Goal: Find specific page/section: Find specific page/section

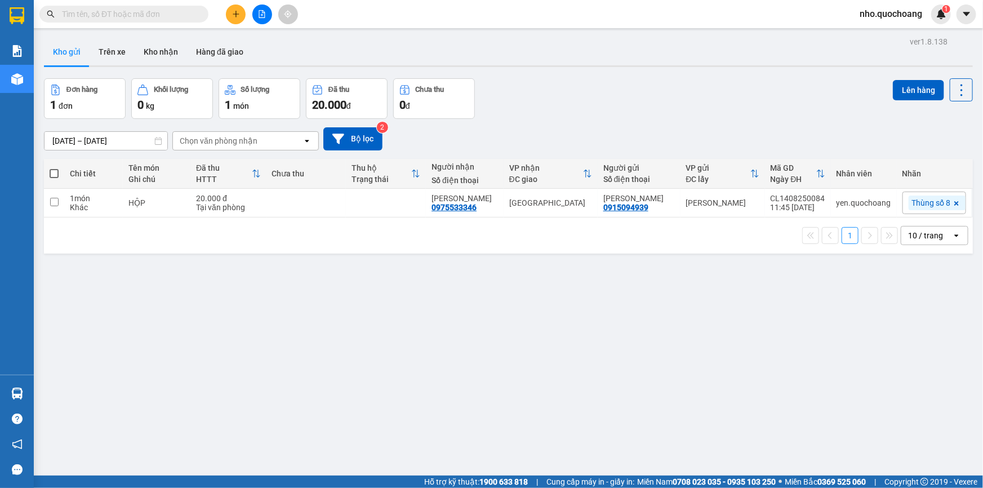
click at [940, 244] on div "10 / trang" at bounding box center [926, 235] width 51 height 18
click at [909, 365] on span "100 / trang" at bounding box center [922, 365] width 41 height 11
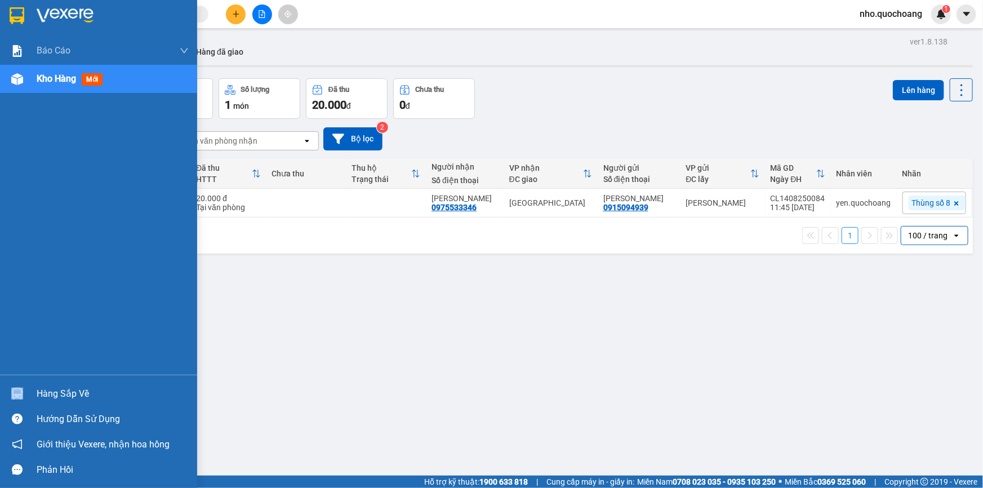
drag, startPoint x: 40, startPoint y: 384, endPoint x: 48, endPoint y: 390, distance: 10.2
click at [48, 390] on div "Hàng sắp về" at bounding box center [98, 393] width 197 height 25
click at [6, 353] on div "Báo cáo Báo cáo dòng tiền (trạm) Doanh số tạo đơn theo VP gửi (trạm) Kho hàng m…" at bounding box center [98, 244] width 197 height 488
click at [56, 385] on div "Hàng sắp về" at bounding box center [113, 393] width 152 height 17
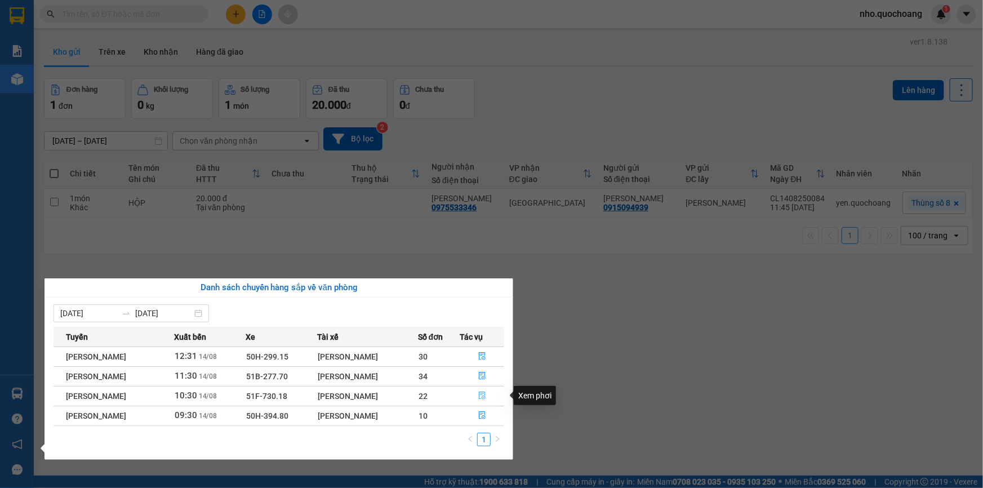
click at [482, 395] on icon "file-done" at bounding box center [482, 395] width 8 height 8
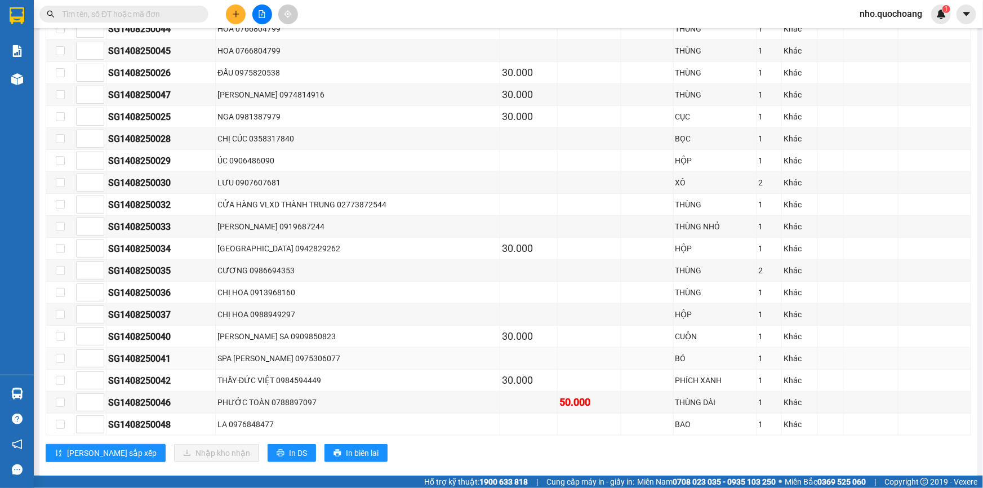
scroll to position [204, 0]
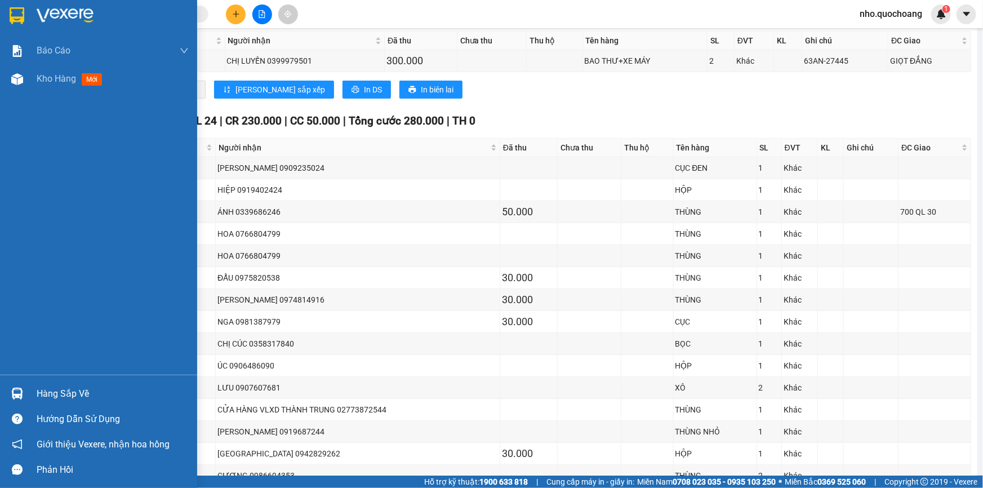
click at [57, 391] on div "Hàng sắp về" at bounding box center [113, 393] width 152 height 17
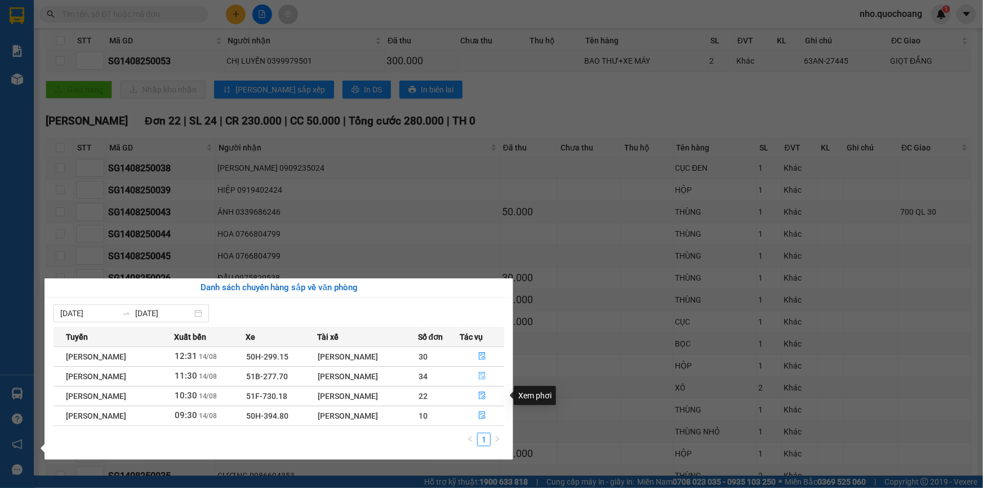
click at [483, 373] on icon "file-done" at bounding box center [482, 376] width 8 height 8
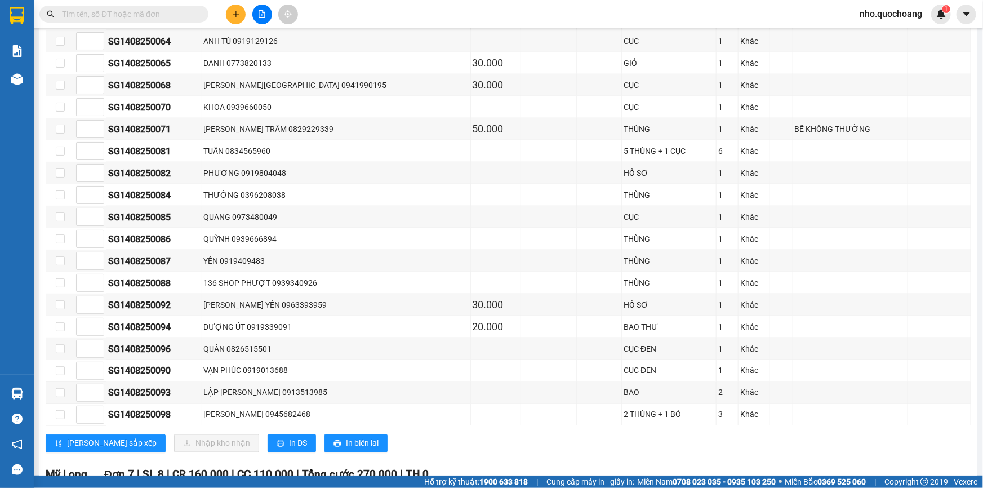
scroll to position [768, 0]
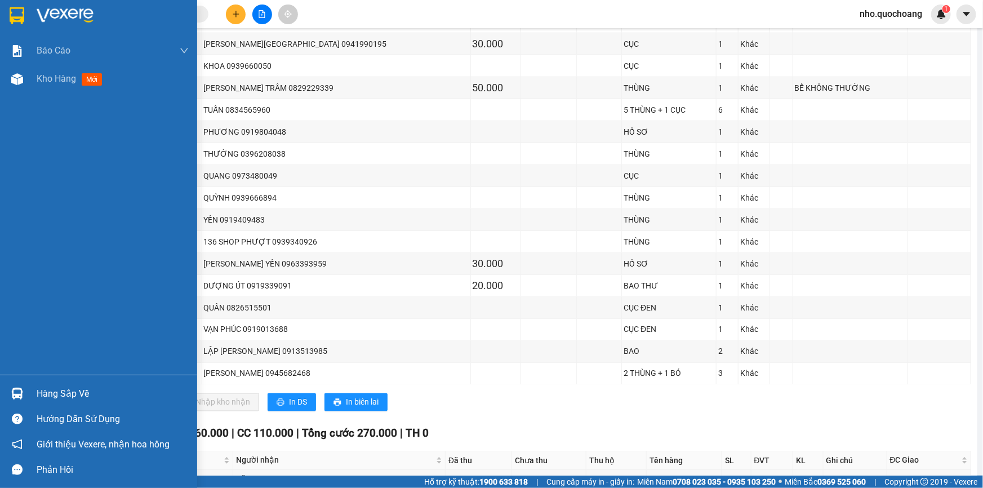
click at [62, 391] on div "Hàng sắp về" at bounding box center [113, 393] width 152 height 17
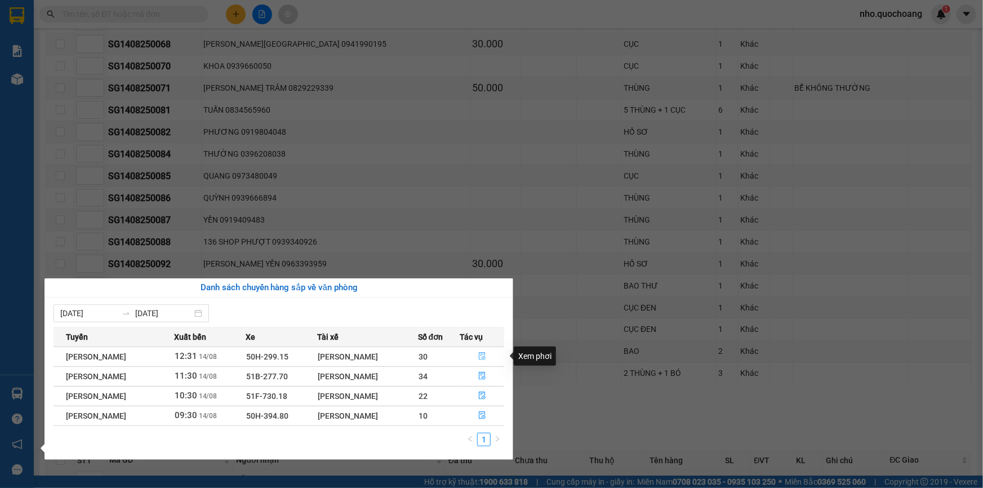
click at [485, 353] on icon "file-done" at bounding box center [482, 356] width 7 height 8
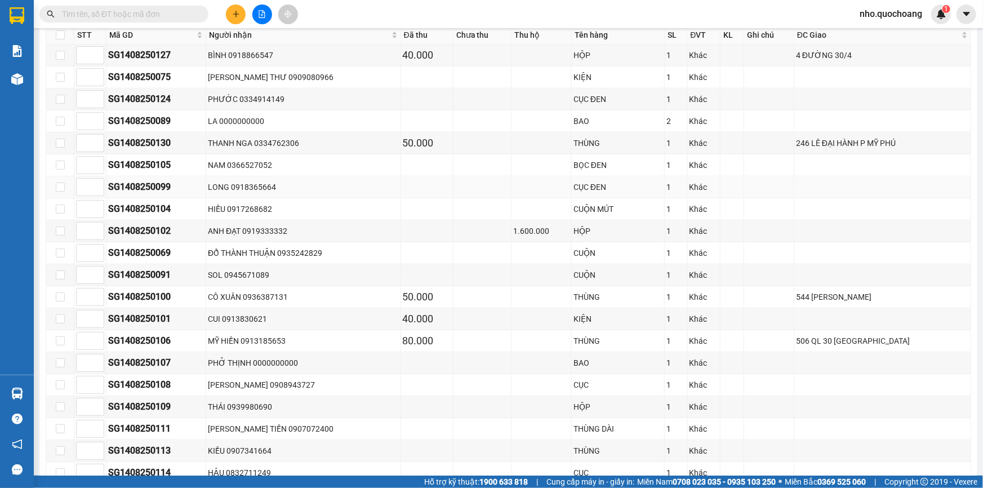
scroll to position [461, 0]
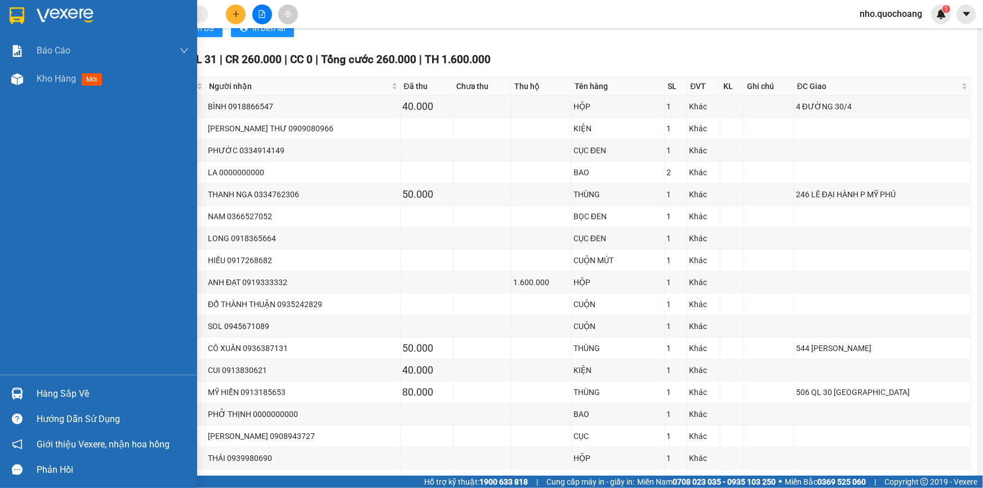
click at [54, 387] on div "Hàng sắp về" at bounding box center [113, 393] width 152 height 17
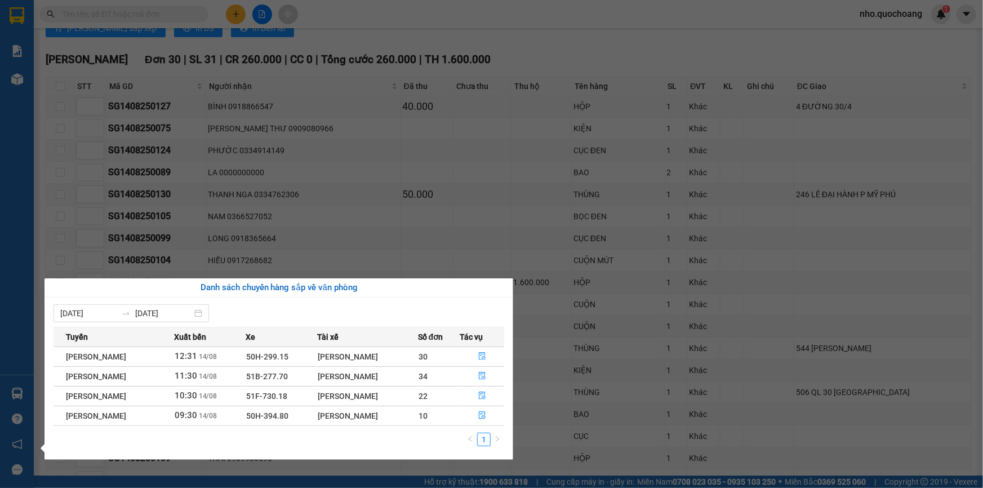
drag, startPoint x: 0, startPoint y: 158, endPoint x: 14, endPoint y: 95, distance: 65.2
click at [5, 140] on div "Báo cáo Báo cáo dòng tiền (trạm) Doanh số tạo đơn theo VP gửi (trạm) Kho hàng m…" at bounding box center [17, 244] width 34 height 488
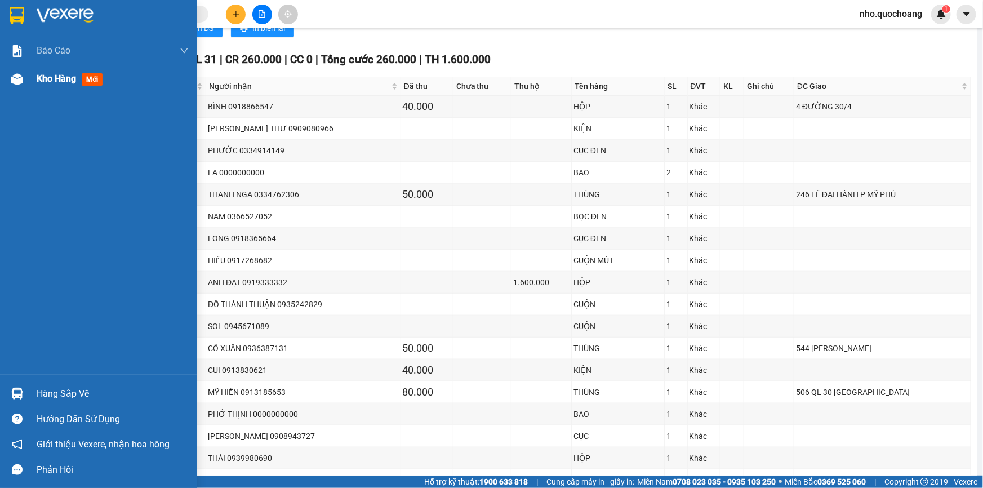
click at [37, 77] on span "Kho hàng" at bounding box center [56, 78] width 39 height 11
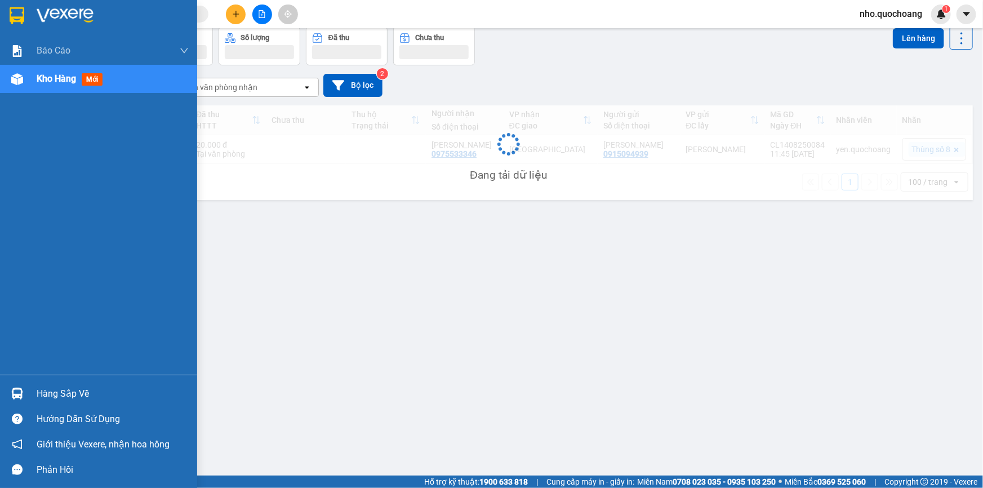
scroll to position [51, 0]
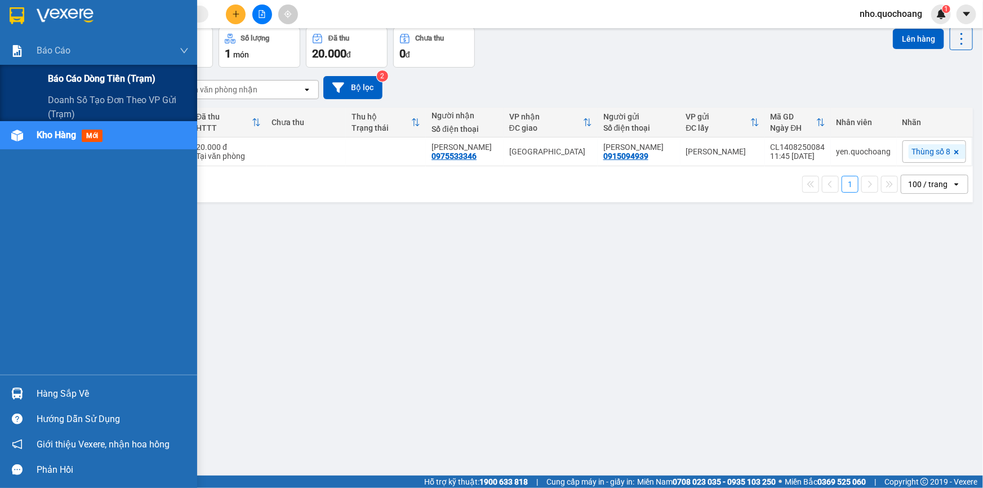
drag, startPoint x: 57, startPoint y: 77, endPoint x: 117, endPoint y: 89, distance: 60.3
click at [58, 78] on span "Báo cáo dòng tiền (trạm)" at bounding box center [102, 79] width 108 height 14
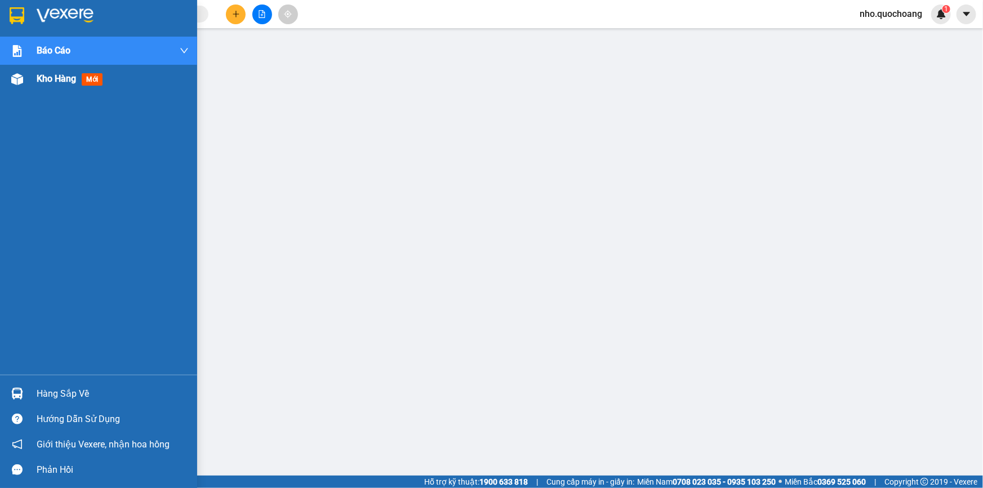
drag, startPoint x: 54, startPoint y: 92, endPoint x: 101, endPoint y: 209, distance: 126.1
click at [54, 92] on div "Kho hàng mới" at bounding box center [113, 79] width 152 height 28
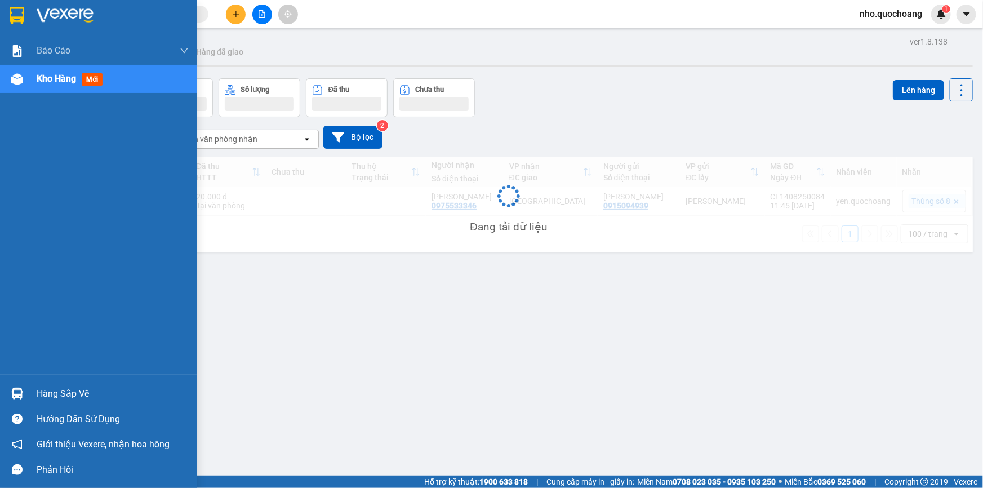
click at [61, 395] on div "Hàng sắp về" at bounding box center [113, 393] width 152 height 17
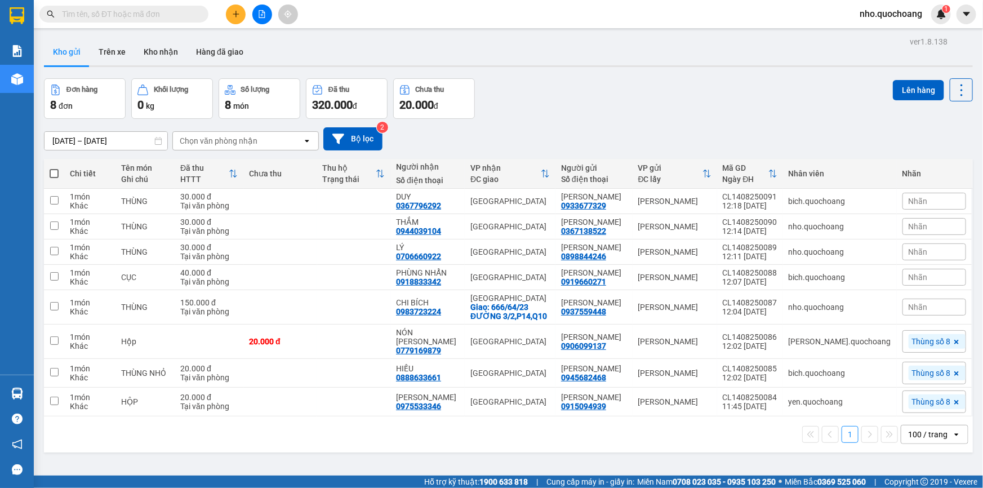
click at [622, 59] on section "Kết quả tìm kiếm ( 0 ) Bộ lọc No Data nho.quochoang 1 Báo cáo Báo cáo dòng tiền…" at bounding box center [491, 244] width 983 height 488
